Goal: Task Accomplishment & Management: Complete application form

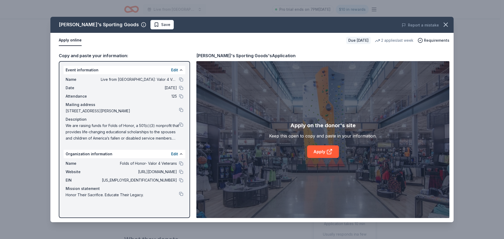
scroll to position [53, 0]
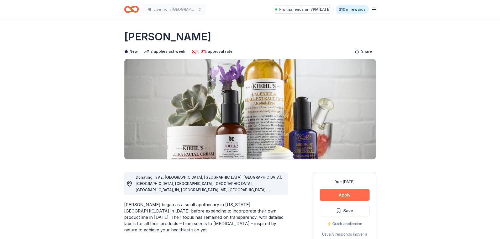
click at [343, 197] on button "Apply" at bounding box center [345, 195] width 50 height 12
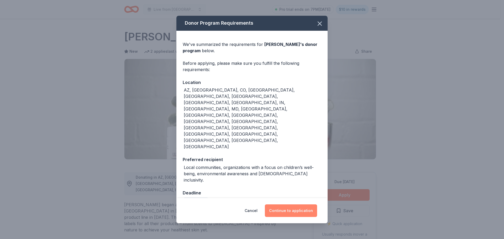
click at [281, 205] on button "Continue to application" at bounding box center [291, 211] width 52 height 13
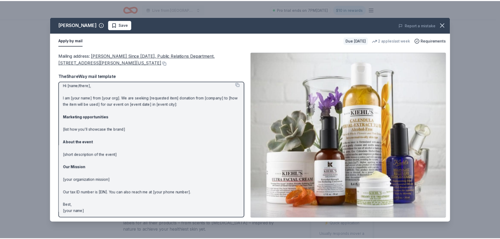
scroll to position [5, 0]
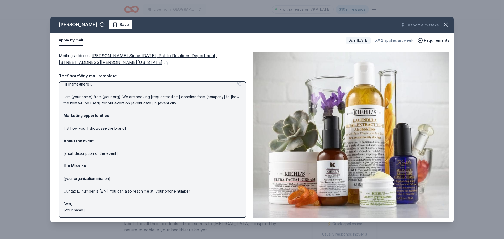
drag, startPoint x: 63, startPoint y: 88, endPoint x: 180, endPoint y: 112, distance: 119.1
click at [171, 119] on div "Hi [name/there], I am [your name] from [your org]. We are seeking [requested it…" at bounding box center [152, 149] width 187 height 137
drag, startPoint x: 90, startPoint y: 156, endPoint x: 143, endPoint y: 160, distance: 53.7
click at [143, 160] on p "Hi [name/there], I am [your name] from [your org]. We are seeking [requested it…" at bounding box center [153, 147] width 178 height 132
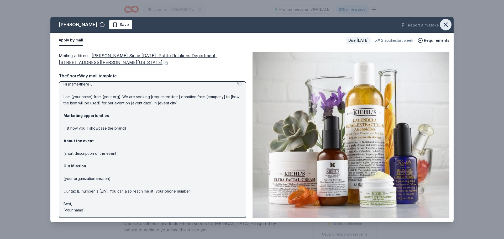
click at [447, 24] on icon "button" at bounding box center [446, 25] width 4 height 4
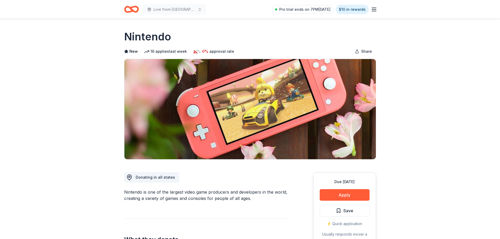
scroll to position [53, 0]
